Goal: Transaction & Acquisition: Purchase product/service

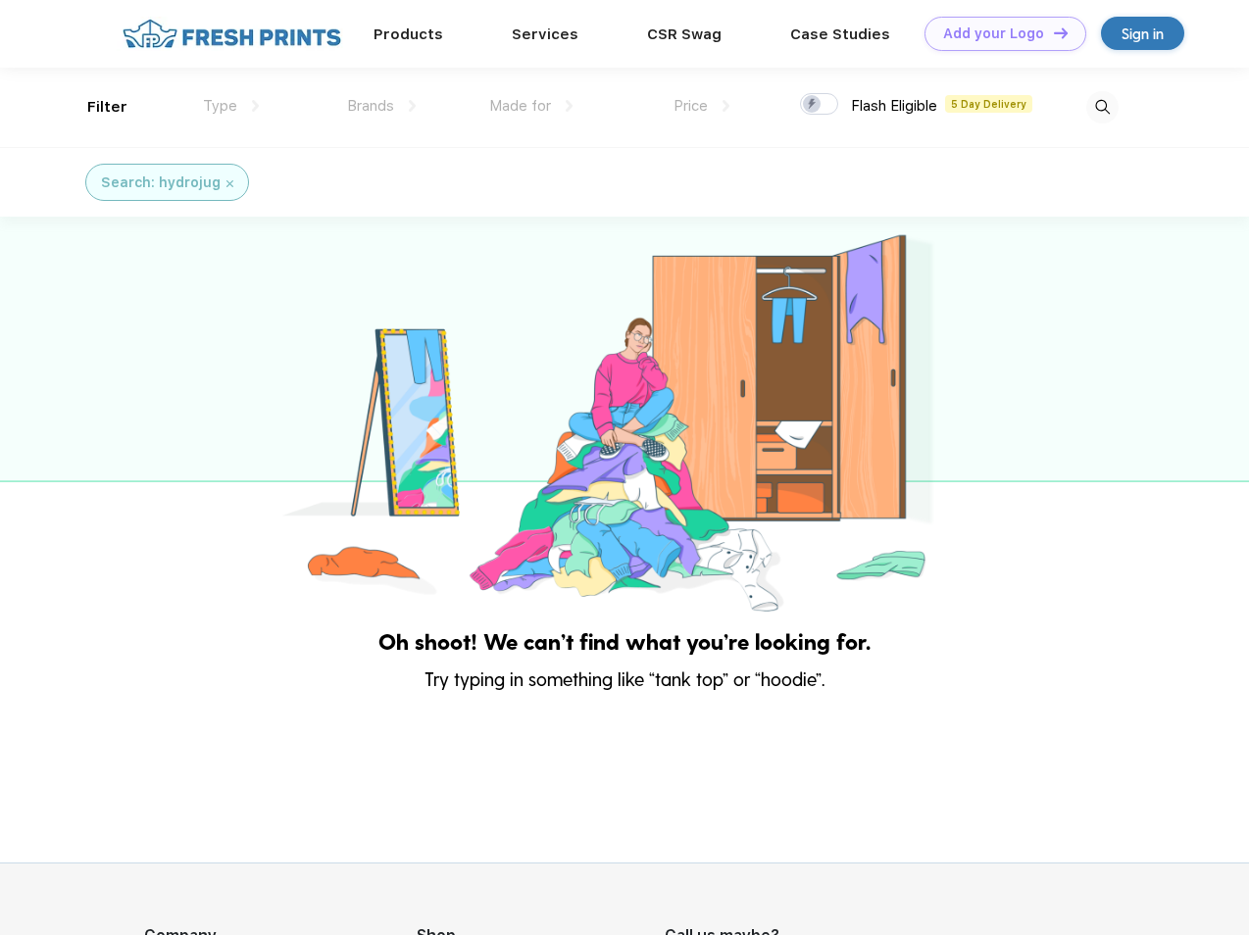
click at [998, 33] on link "Add your Logo Design Tool" at bounding box center [1006, 34] width 162 height 34
click at [0, 0] on div "Design Tool" at bounding box center [0, 0] width 0 height 0
click at [1052, 32] on link "Add your Logo Design Tool" at bounding box center [1006, 34] width 162 height 34
click at [94, 107] on div "Filter" at bounding box center [107, 107] width 40 height 23
click at [231, 106] on span "Type" at bounding box center [220, 106] width 34 height 18
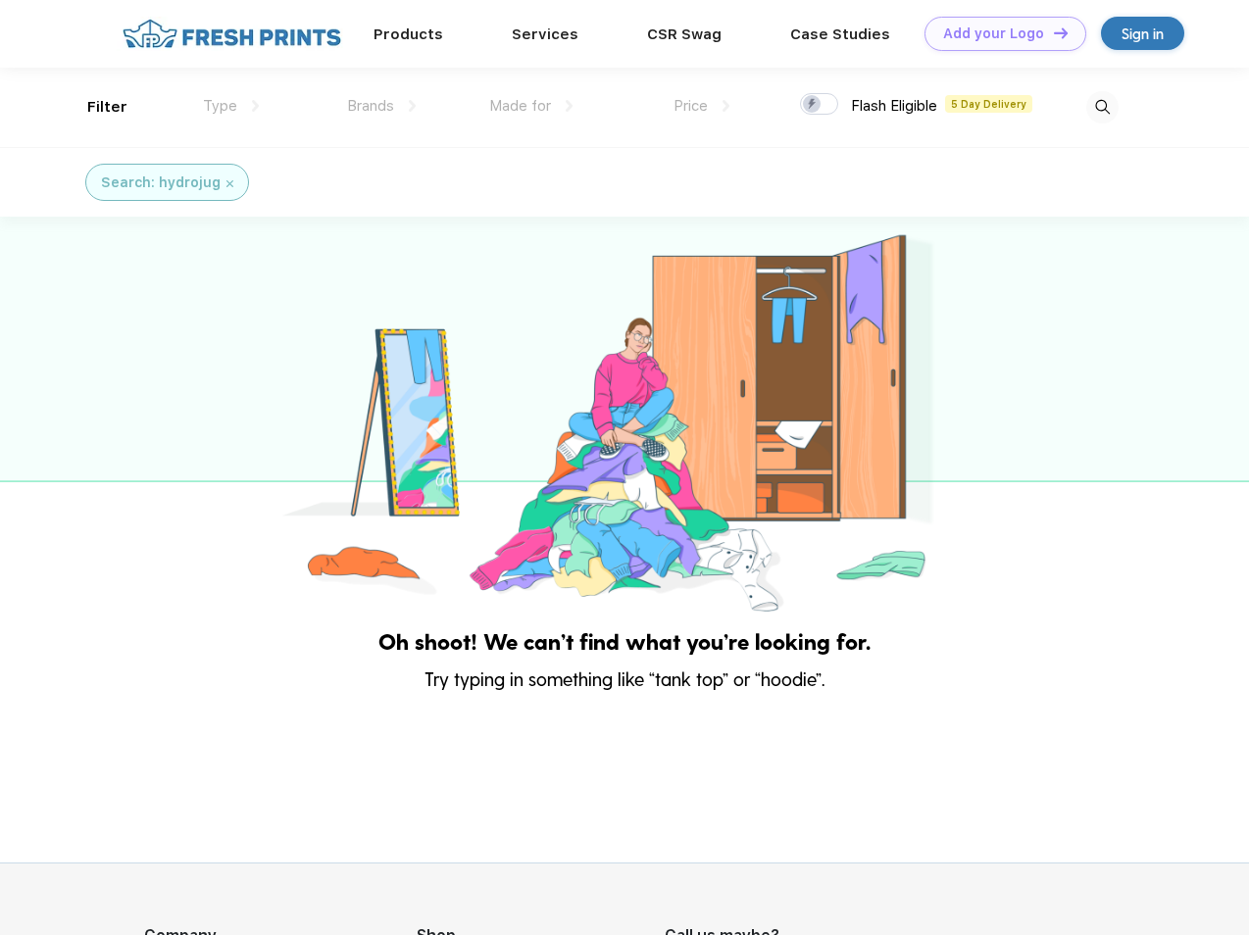
click at [381, 106] on span "Brands" at bounding box center [370, 106] width 47 height 18
click at [531, 106] on span "Made for" at bounding box center [520, 106] width 62 height 18
click at [702, 106] on span "Price" at bounding box center [691, 106] width 34 height 18
click at [820, 105] on div at bounding box center [819, 104] width 38 height 22
click at [813, 105] on input "checkbox" at bounding box center [806, 98] width 13 height 13
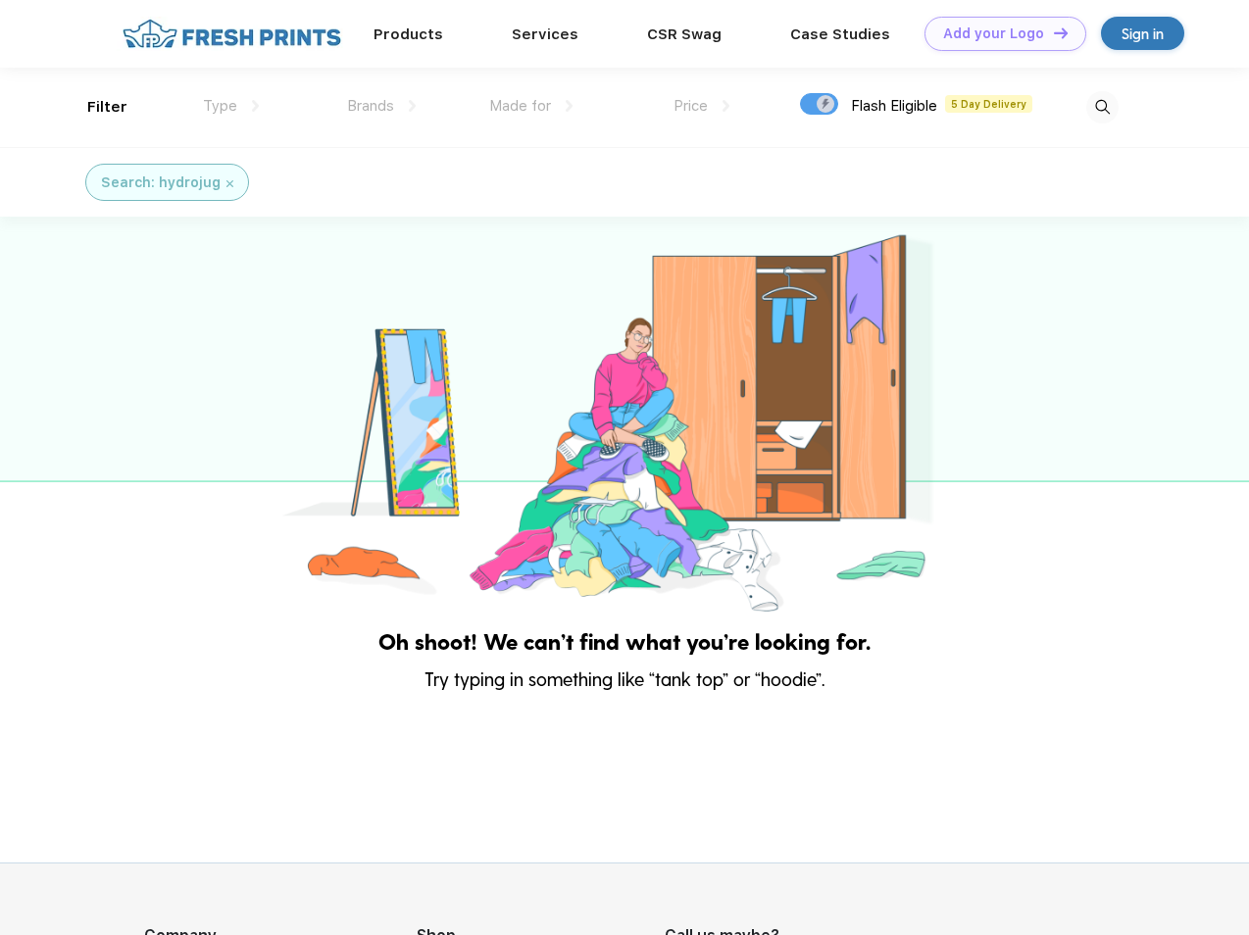
click at [1102, 107] on img at bounding box center [1102, 107] width 32 height 32
